Goal: Navigation & Orientation: Understand site structure

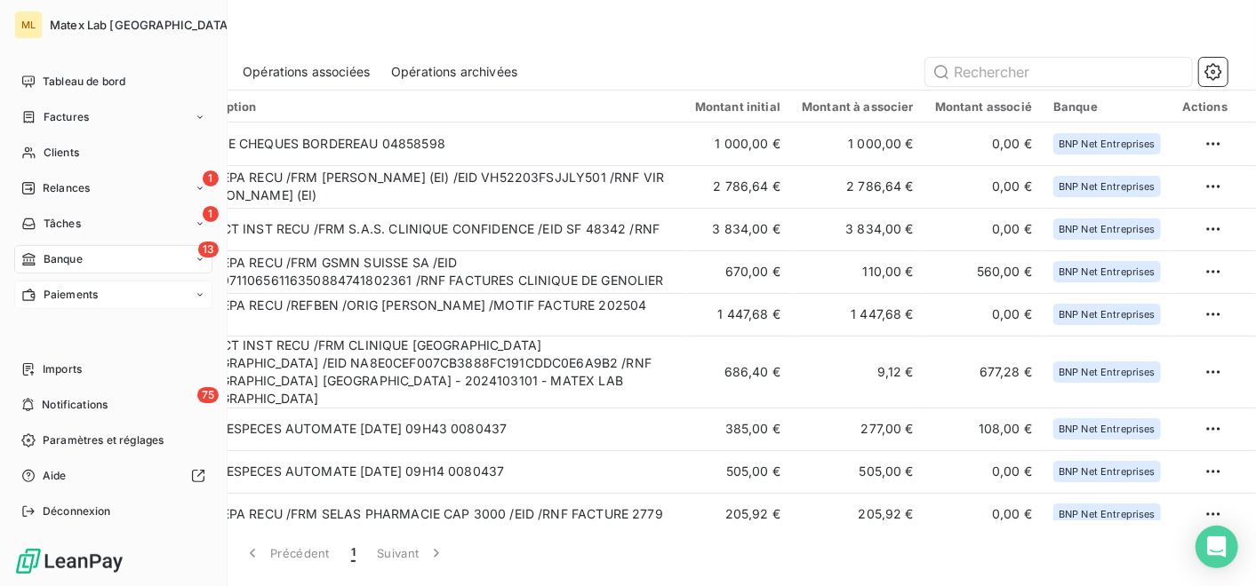
click at [72, 287] on span "Paiements" at bounding box center [71, 295] width 54 height 16
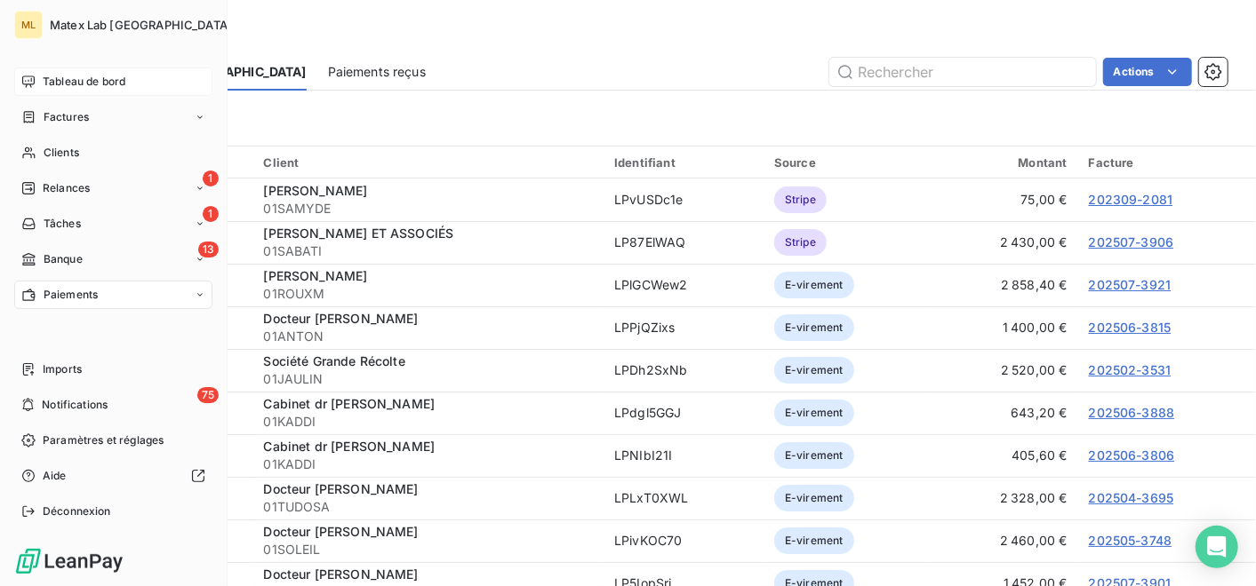
click at [76, 77] on span "Tableau de bord" at bounding box center [84, 82] width 83 height 16
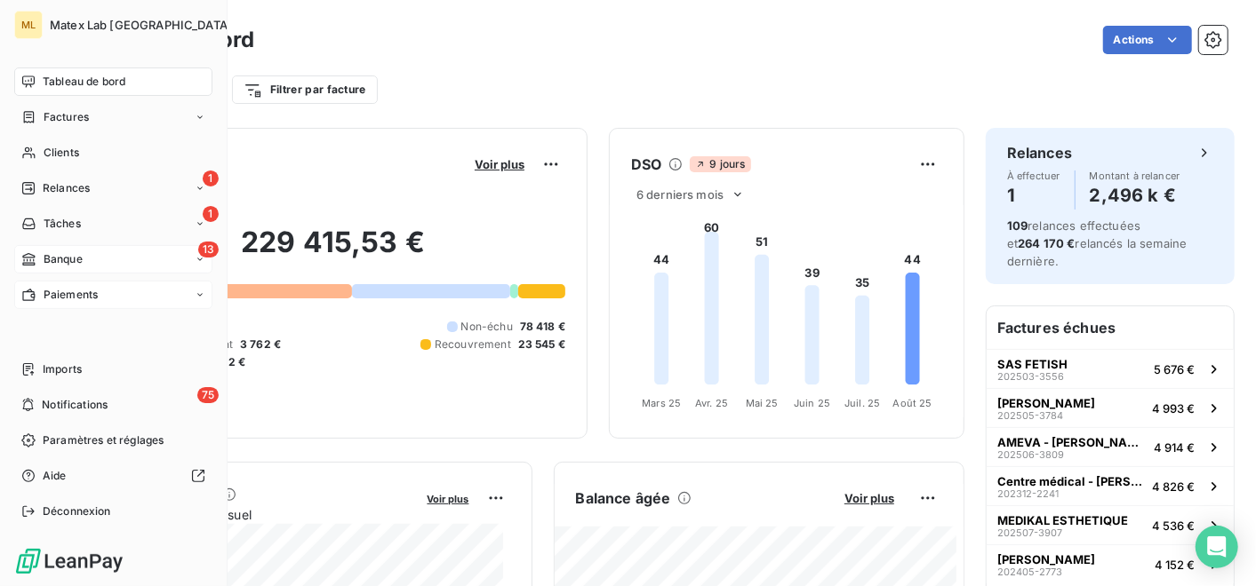
click at [100, 253] on div "13 Banque" at bounding box center [113, 259] width 198 height 28
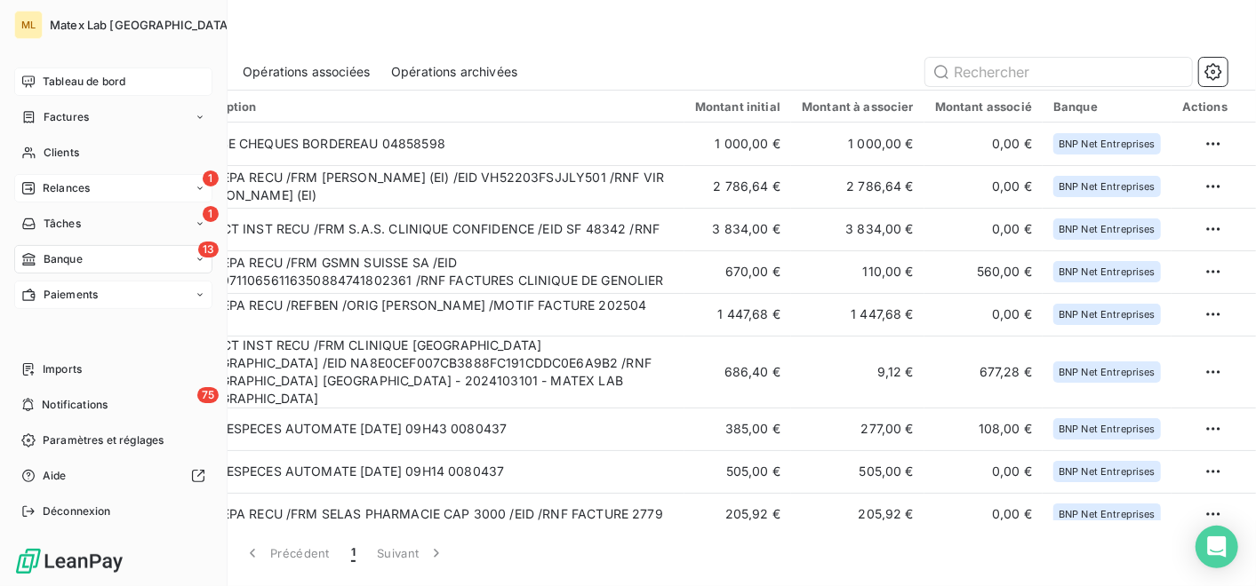
click at [84, 175] on div "1 Relances" at bounding box center [113, 188] width 198 height 28
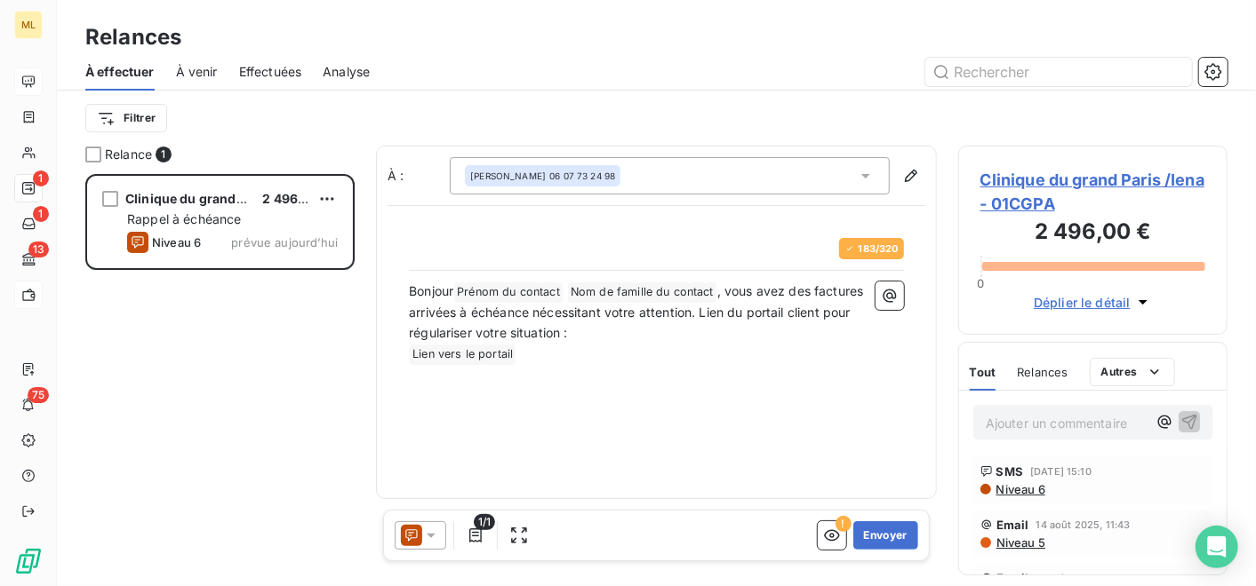
scroll to position [397, 253]
click at [1016, 490] on span "Niveau 6" at bounding box center [1019, 490] width 51 height 14
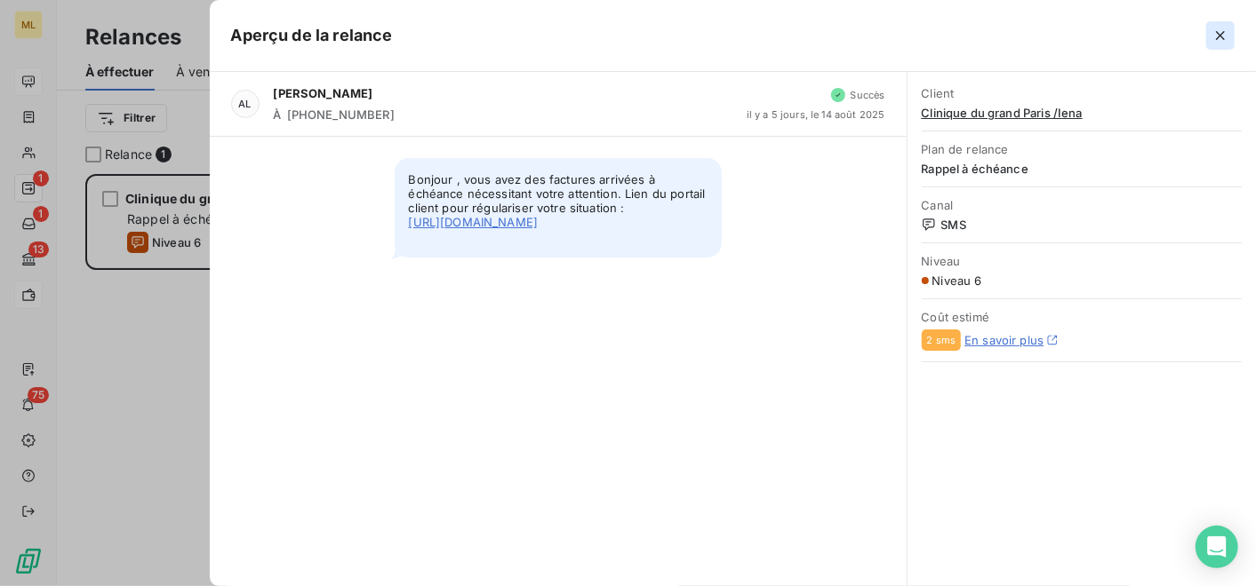
click at [1213, 38] on icon "button" at bounding box center [1220, 36] width 18 height 18
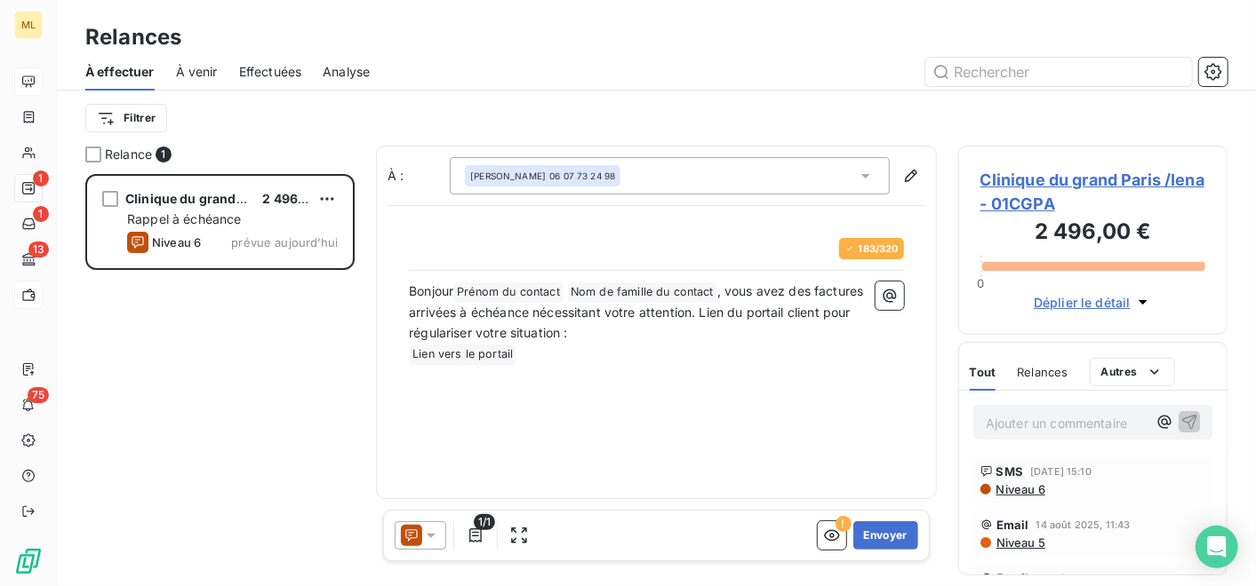
click at [198, 68] on span "À venir" at bounding box center [197, 72] width 42 height 18
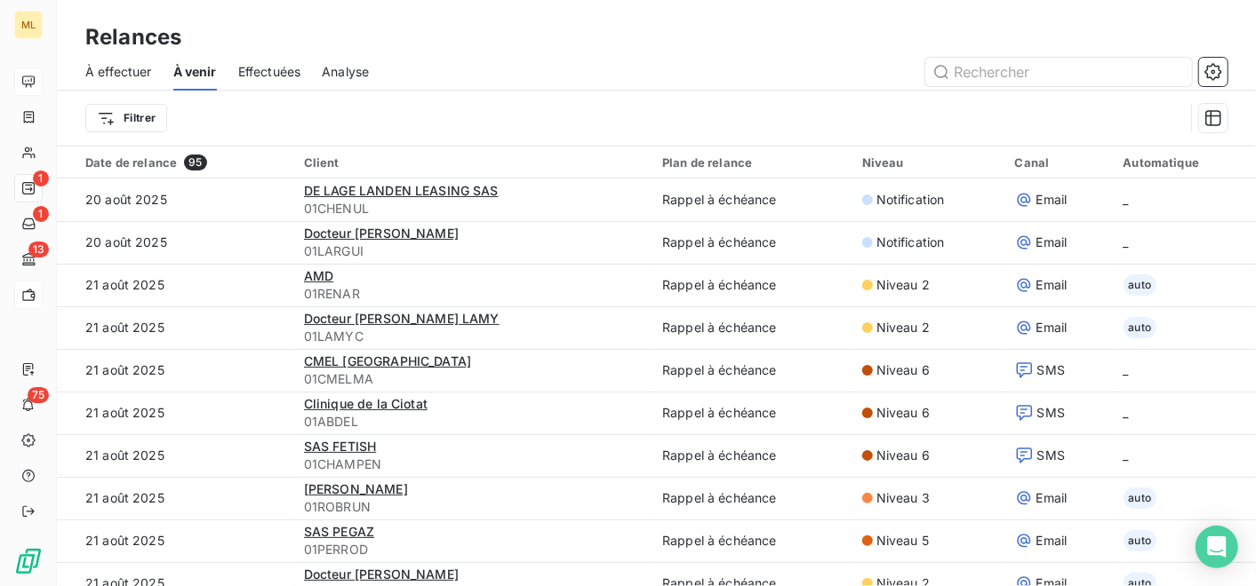
click at [263, 68] on span "Effectuées" at bounding box center [269, 72] width 63 height 18
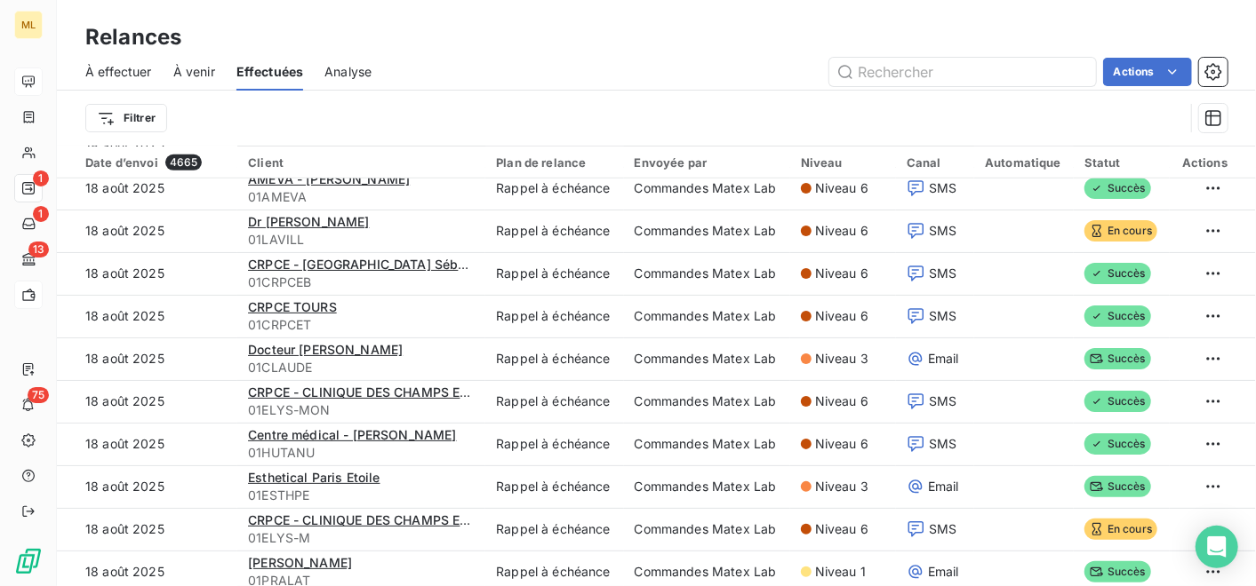
scroll to position [569, 0]
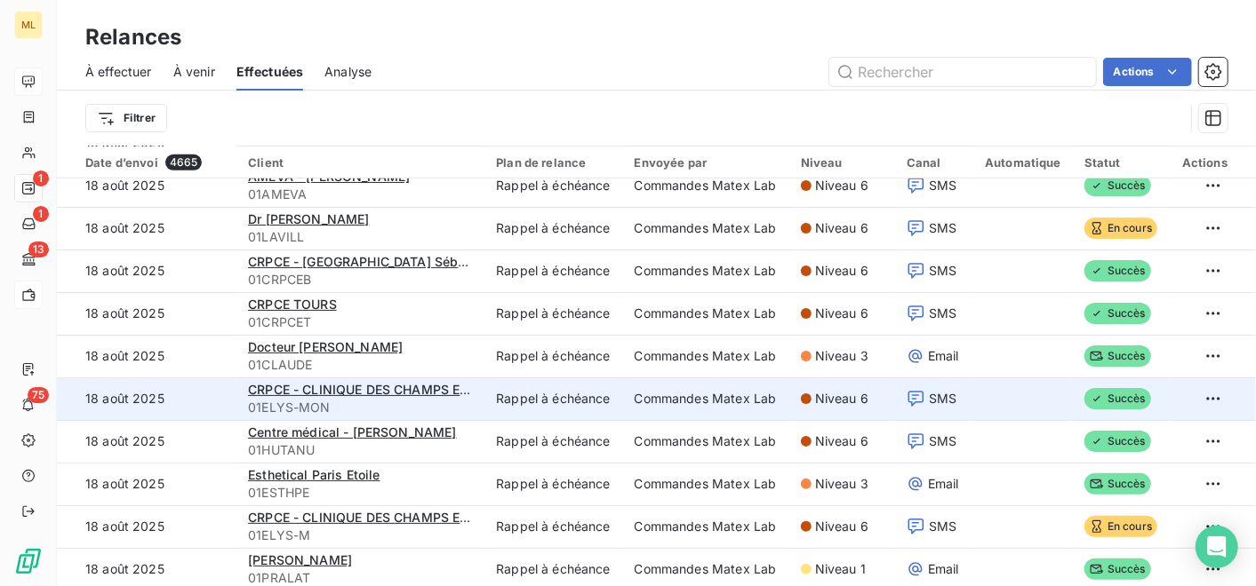
click at [630, 403] on td "Commandes Matex Lab" at bounding box center [707, 399] width 166 height 43
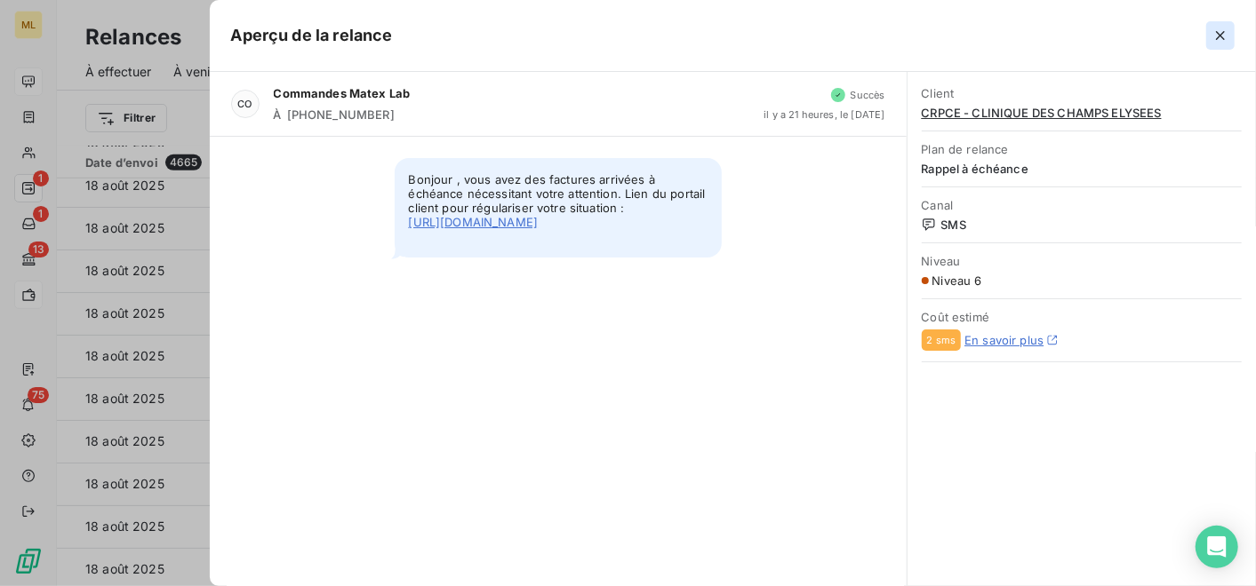
click at [1224, 33] on icon "button" at bounding box center [1220, 36] width 18 height 18
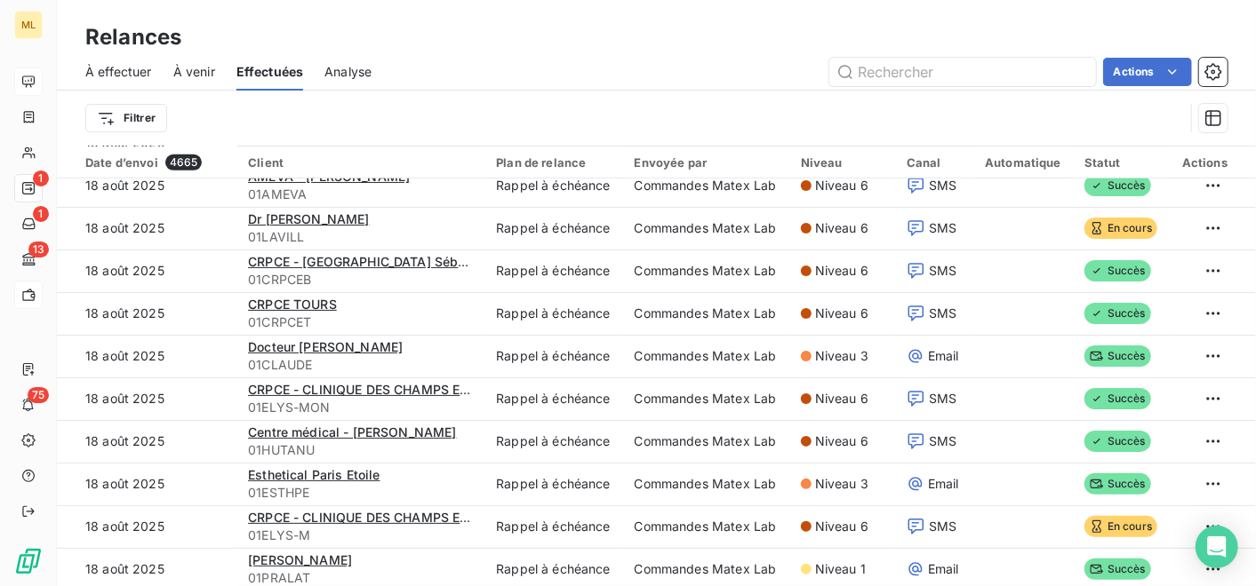
click at [347, 60] on div "Analyse" at bounding box center [347, 71] width 47 height 37
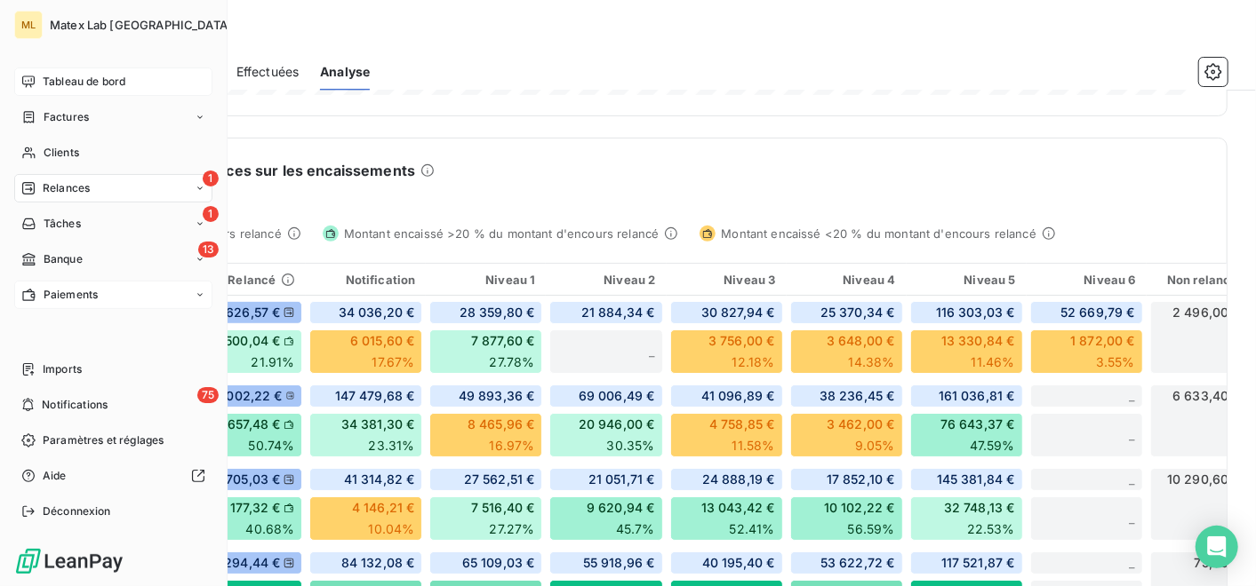
click at [59, 79] on span "Tableau de bord" at bounding box center [84, 82] width 83 height 16
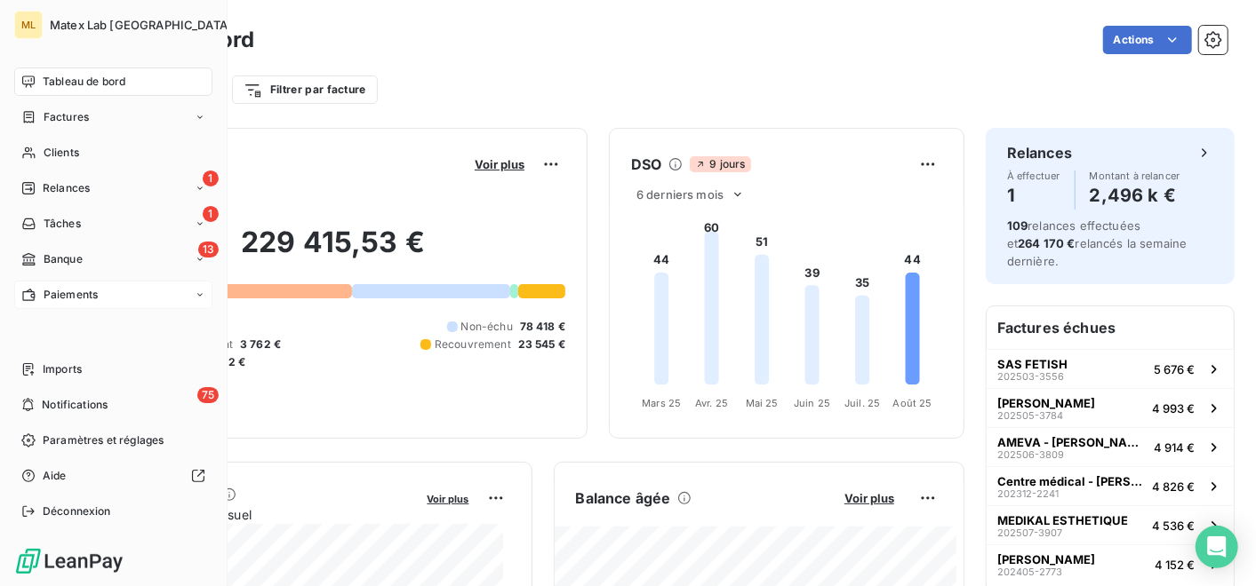
click at [55, 79] on span "Tableau de bord" at bounding box center [84, 82] width 83 height 16
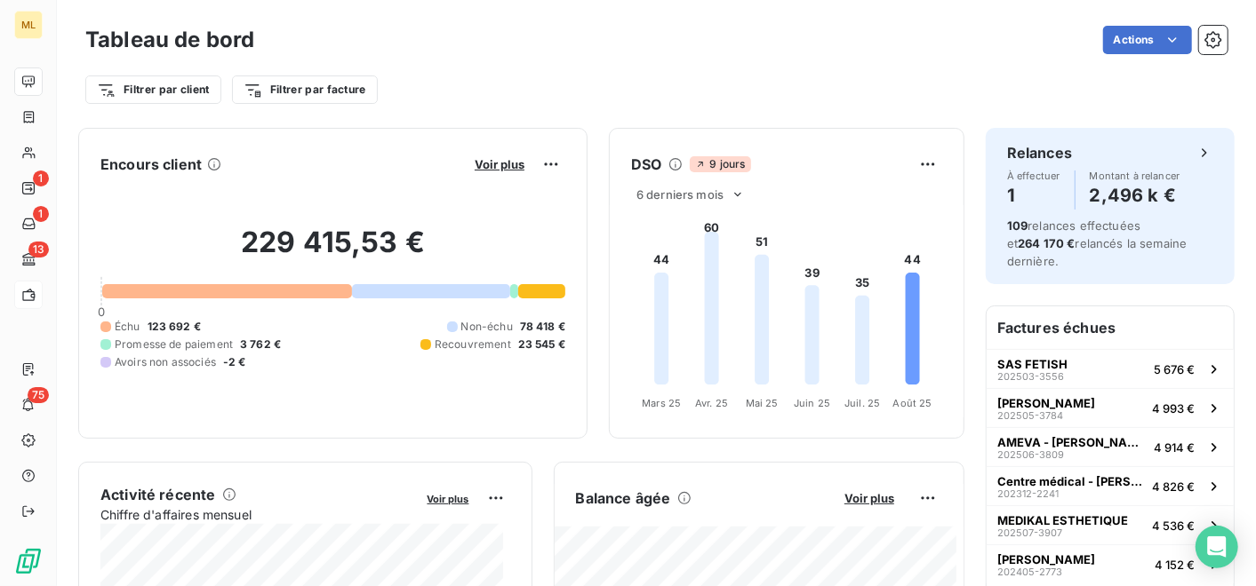
click at [972, 71] on div "Filtrer par client Filtrer par facture" at bounding box center [656, 83] width 1142 height 48
